Goal: Information Seeking & Learning: Learn about a topic

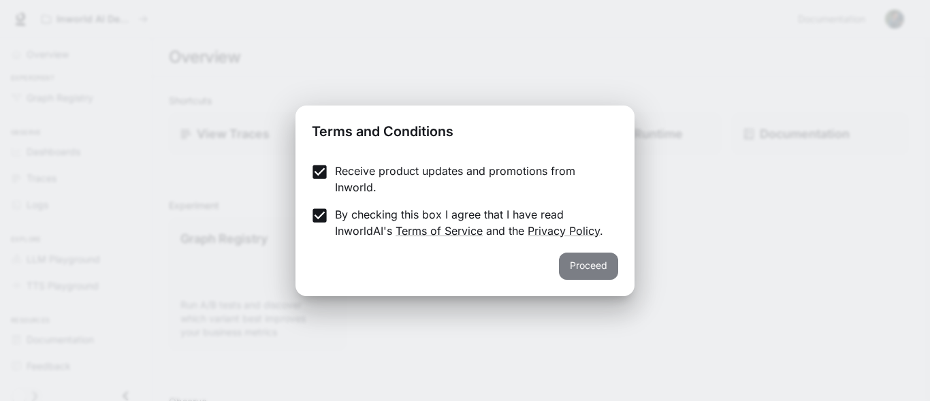
click at [586, 269] on button "Proceed" at bounding box center [588, 265] width 59 height 27
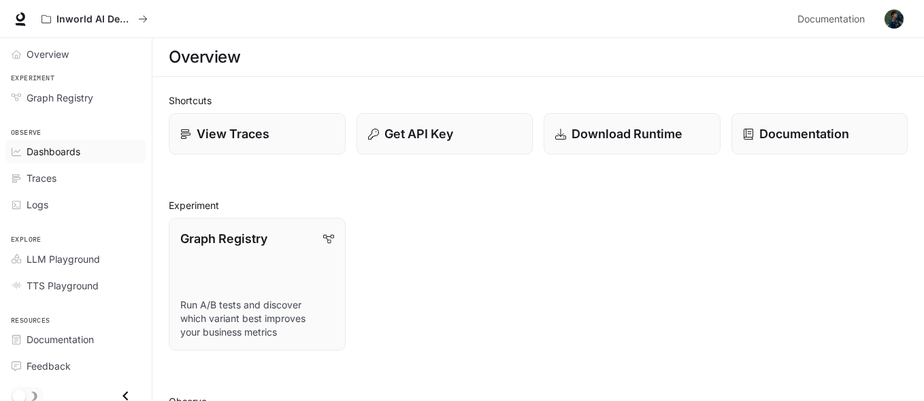
click at [30, 150] on span "Dashboards" at bounding box center [54, 151] width 54 height 14
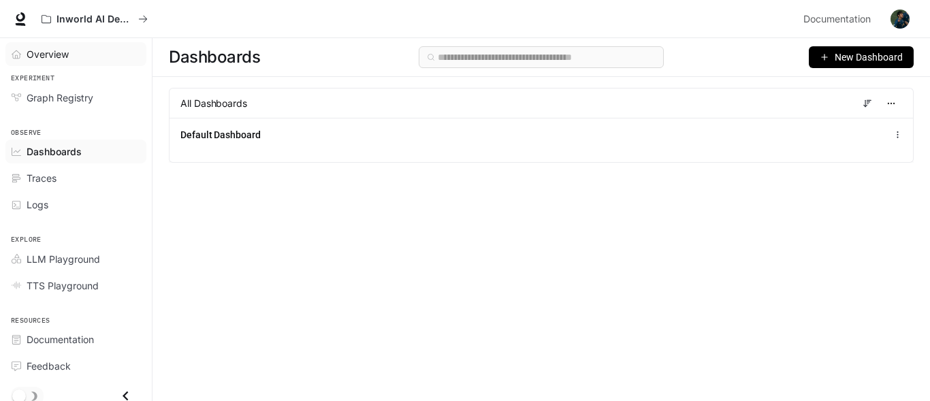
click at [72, 46] on link "Overview" at bounding box center [75, 54] width 141 height 24
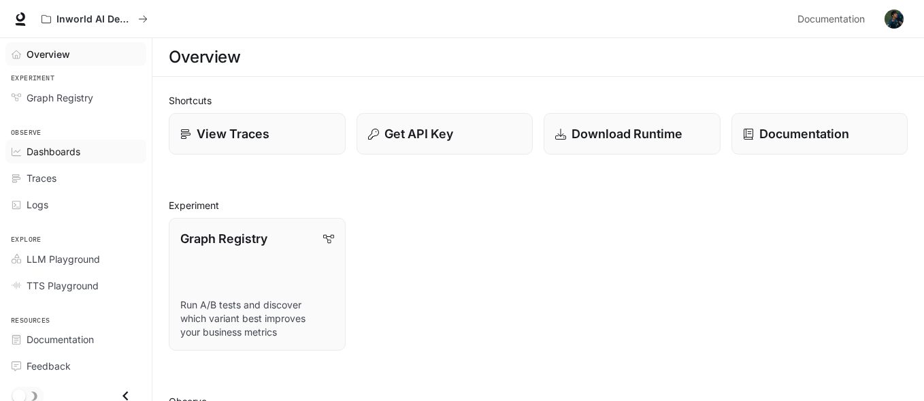
click at [65, 159] on link "Dashboards" at bounding box center [75, 151] width 141 height 24
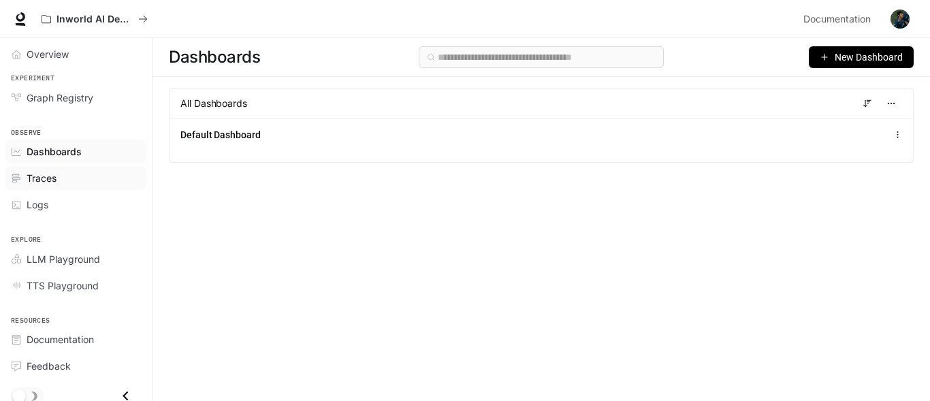
click at [69, 187] on link "Traces" at bounding box center [75, 178] width 141 height 24
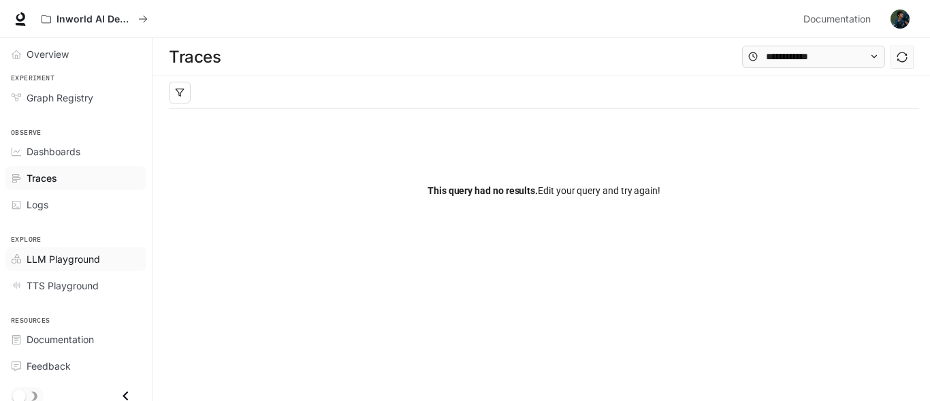
click at [93, 255] on span "LLM Playground" at bounding box center [63, 259] width 73 height 14
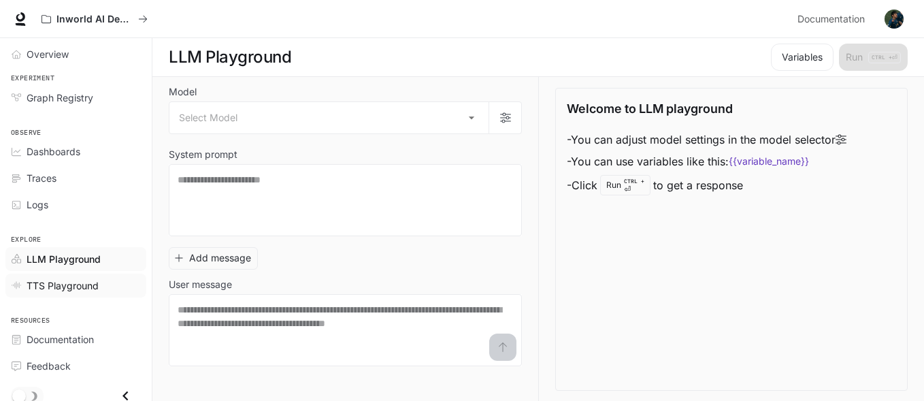
click at [56, 297] on link "TTS Playground" at bounding box center [75, 286] width 141 height 24
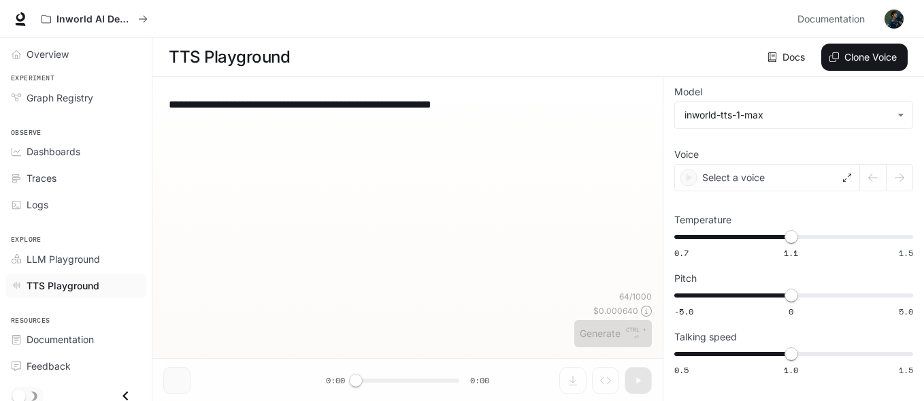
scroll to position [10, 0]
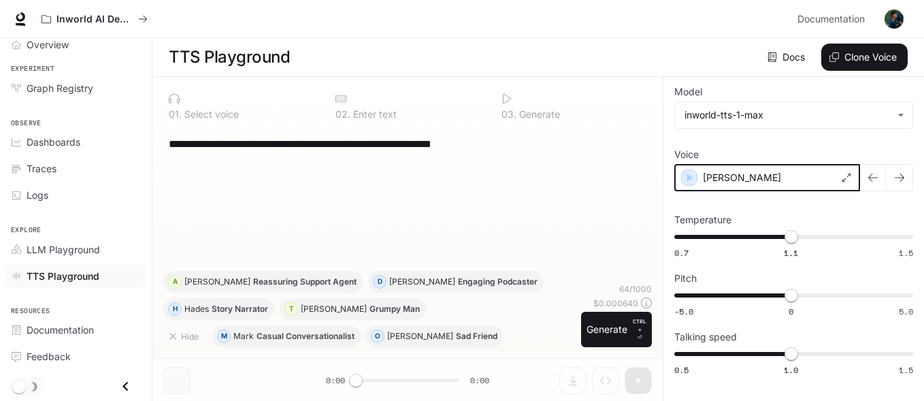
click at [692, 181] on icon "button" at bounding box center [690, 178] width 14 height 14
click at [690, 176] on icon "button" at bounding box center [690, 178] width 6 height 8
click at [693, 174] on icon "button" at bounding box center [690, 178] width 14 height 14
click at [695, 171] on div "[PERSON_NAME]" at bounding box center [767, 177] width 186 height 27
click at [689, 179] on div "**********" at bounding box center [793, 239] width 261 height 325
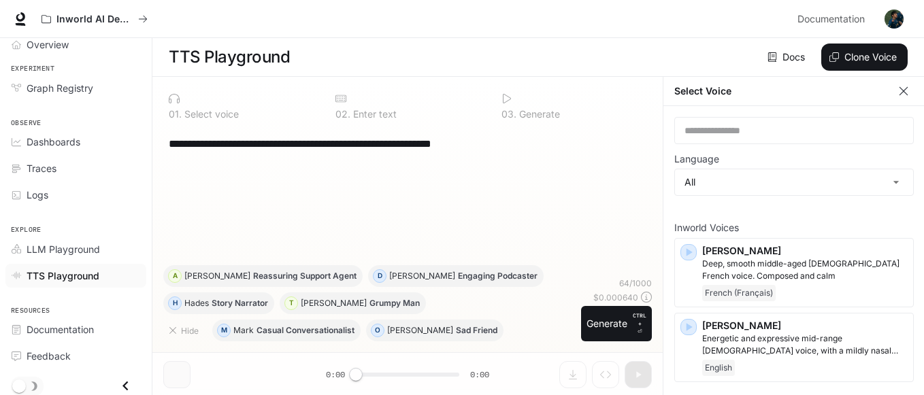
click at [904, 86] on icon "button" at bounding box center [904, 91] width 14 height 14
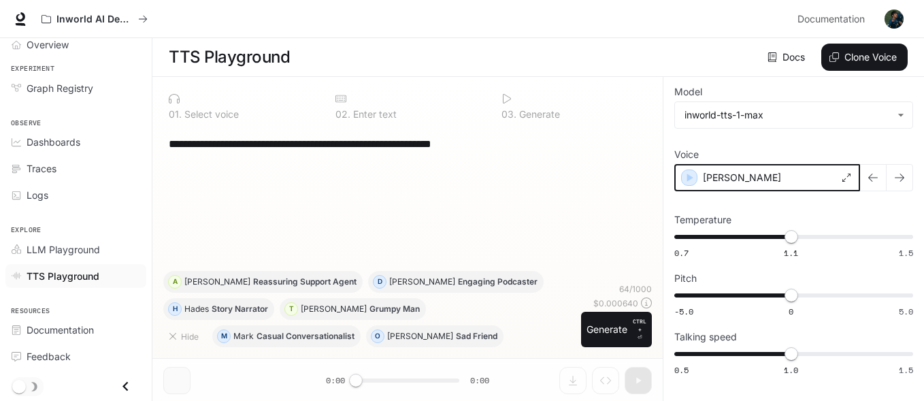
click at [694, 175] on icon "button" at bounding box center [690, 178] width 14 height 14
click at [88, 278] on span "TTS Playground" at bounding box center [63, 276] width 73 height 14
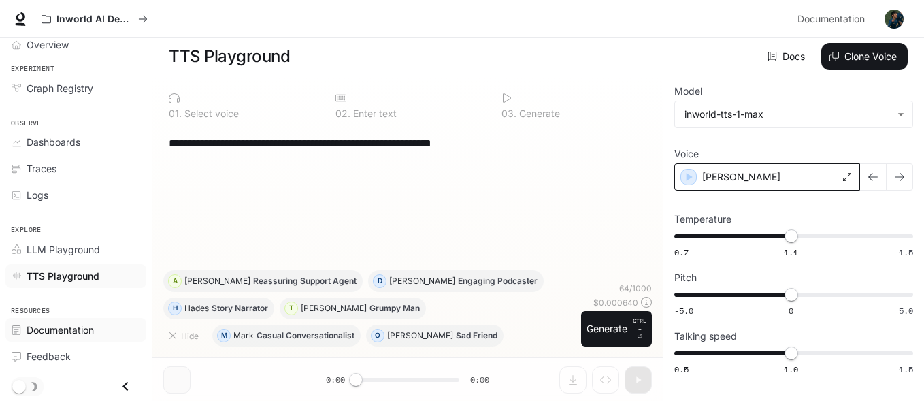
click at [79, 323] on span "Documentation" at bounding box center [60, 330] width 67 height 14
